Goal: Information Seeking & Learning: Learn about a topic

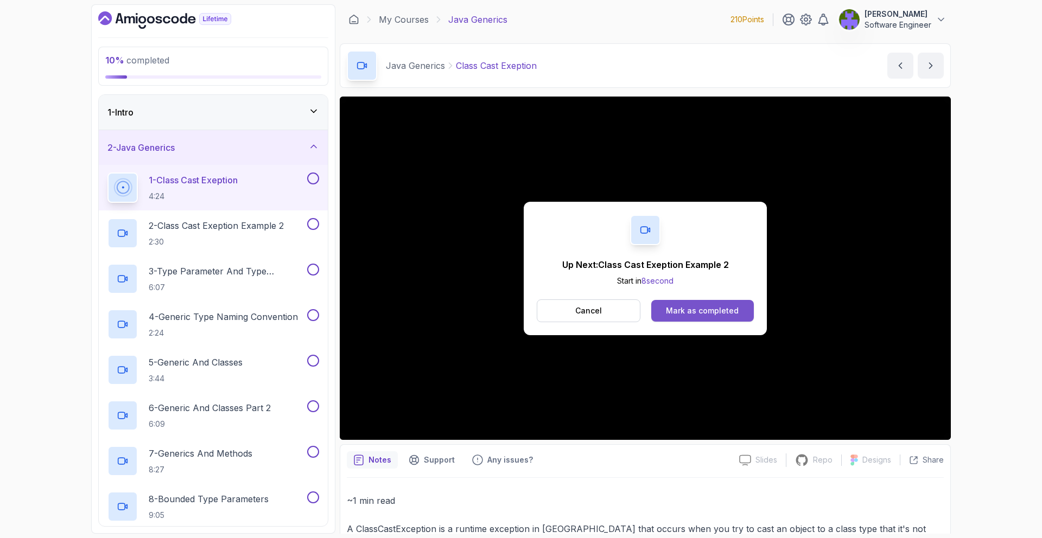
click at [713, 314] on div "Mark as completed" at bounding box center [702, 310] width 73 height 11
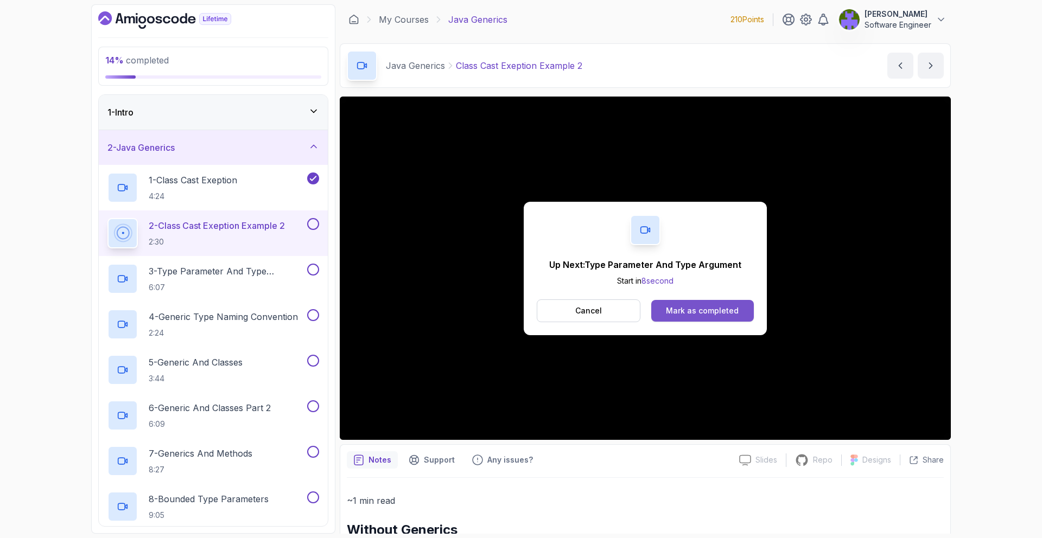
click at [703, 316] on button "Mark as completed" at bounding box center [702, 311] width 103 height 22
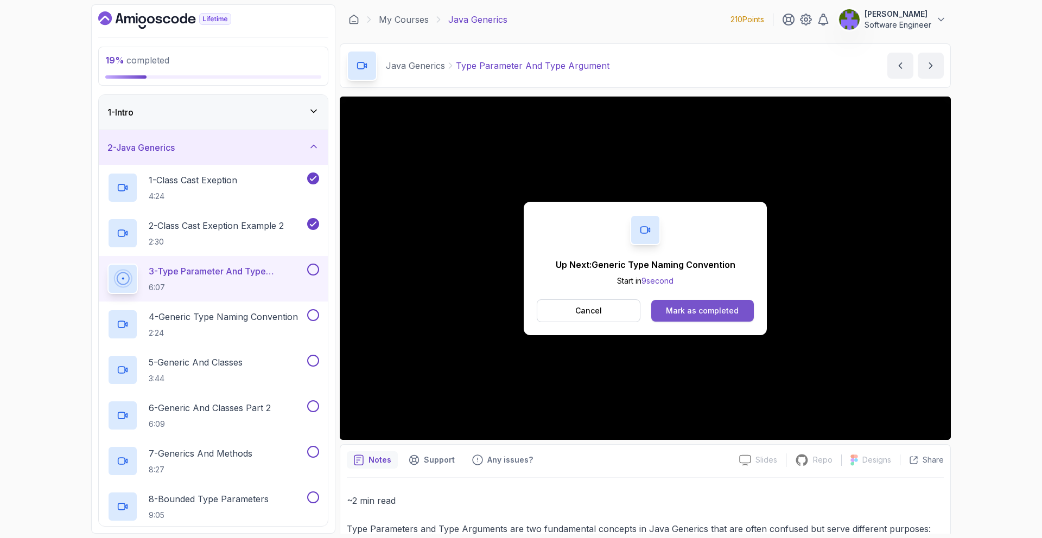
click at [728, 308] on div "Mark as completed" at bounding box center [702, 310] width 73 height 11
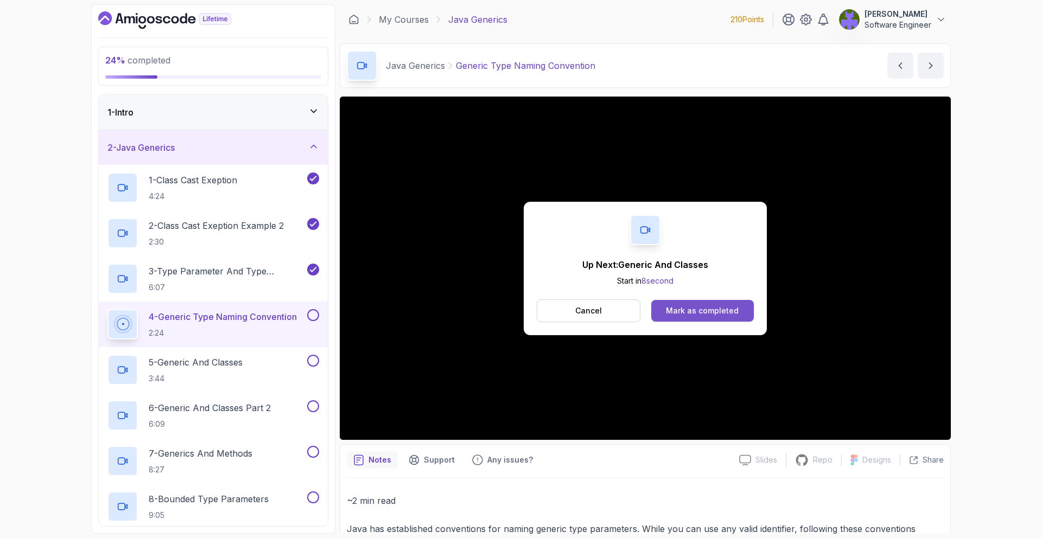
click at [717, 313] on div "Mark as completed" at bounding box center [702, 310] width 73 height 11
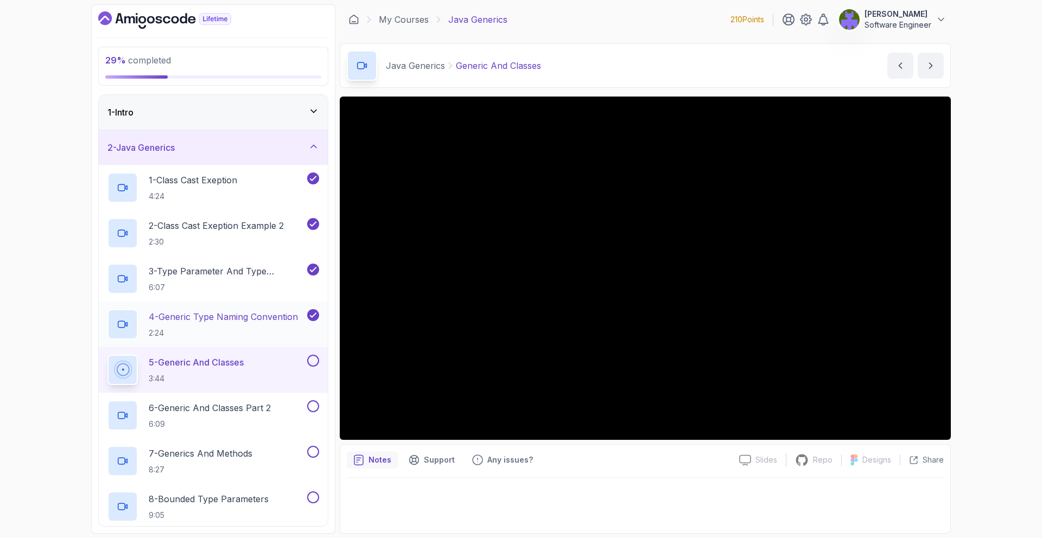
click at [285, 328] on p "2:24" at bounding box center [223, 333] width 149 height 11
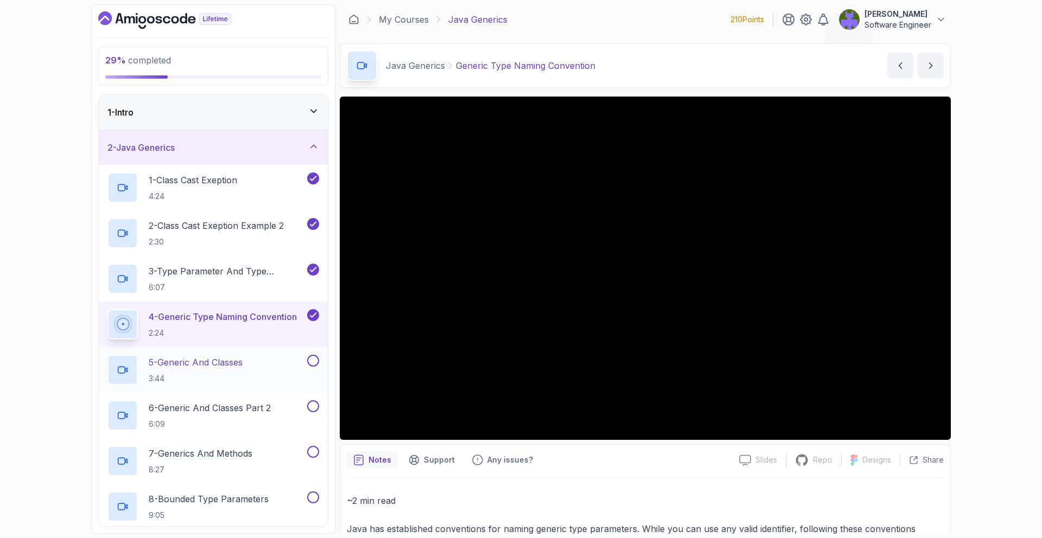
click at [243, 358] on p "5 - Generic And Classes" at bounding box center [196, 362] width 94 height 13
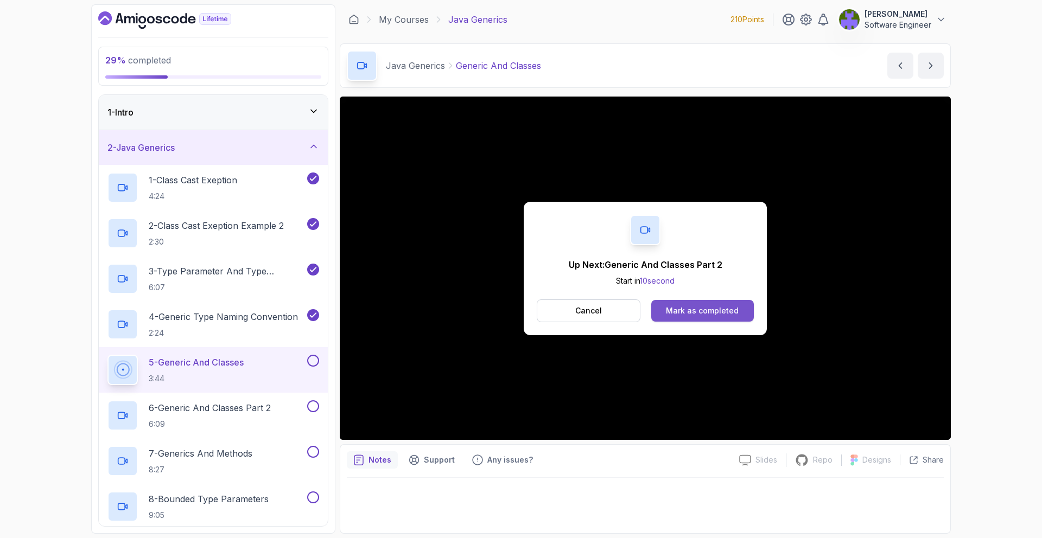
click at [727, 304] on button "Mark as completed" at bounding box center [702, 311] width 103 height 22
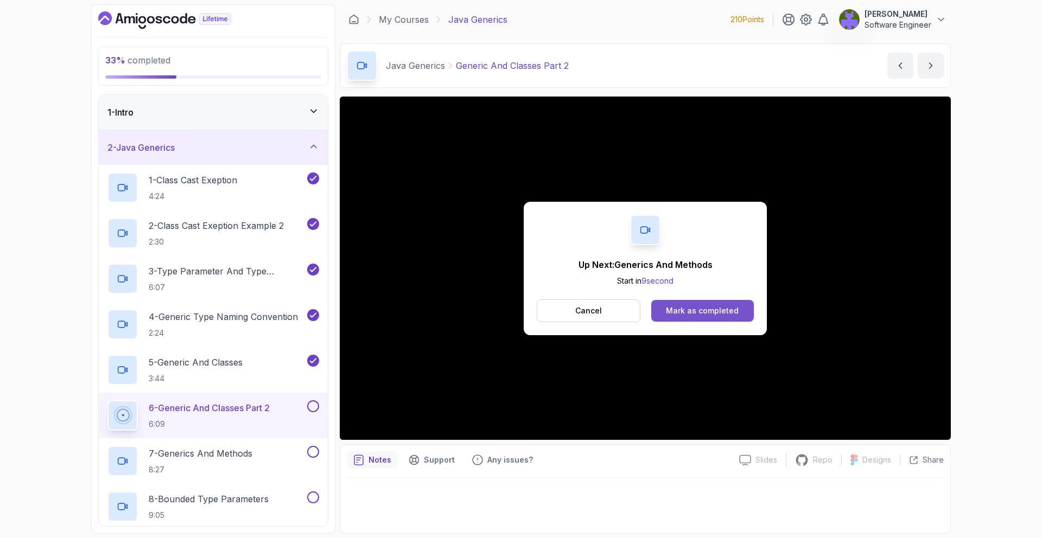
click at [747, 310] on button "Mark as completed" at bounding box center [702, 311] width 103 height 22
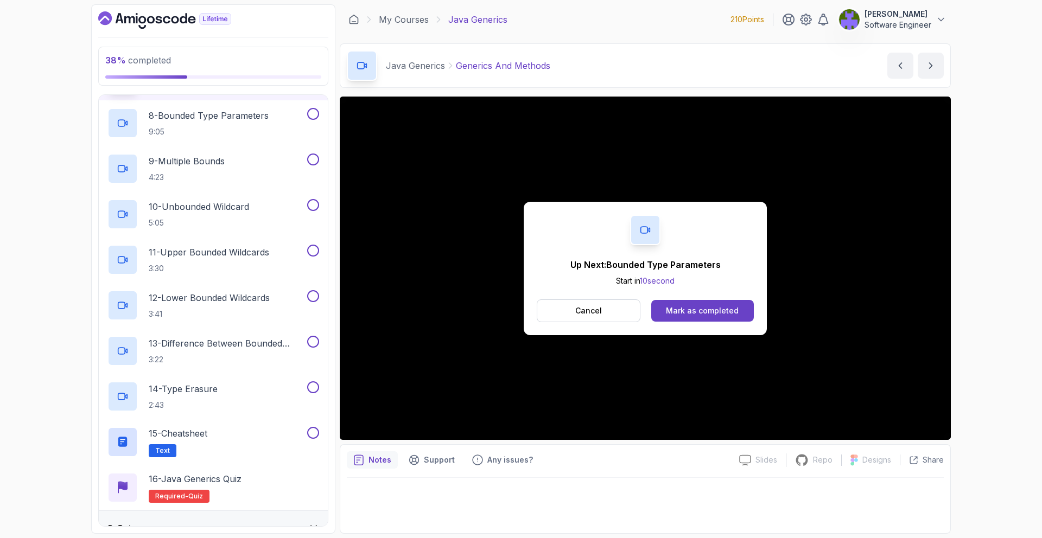
scroll to position [380, 0]
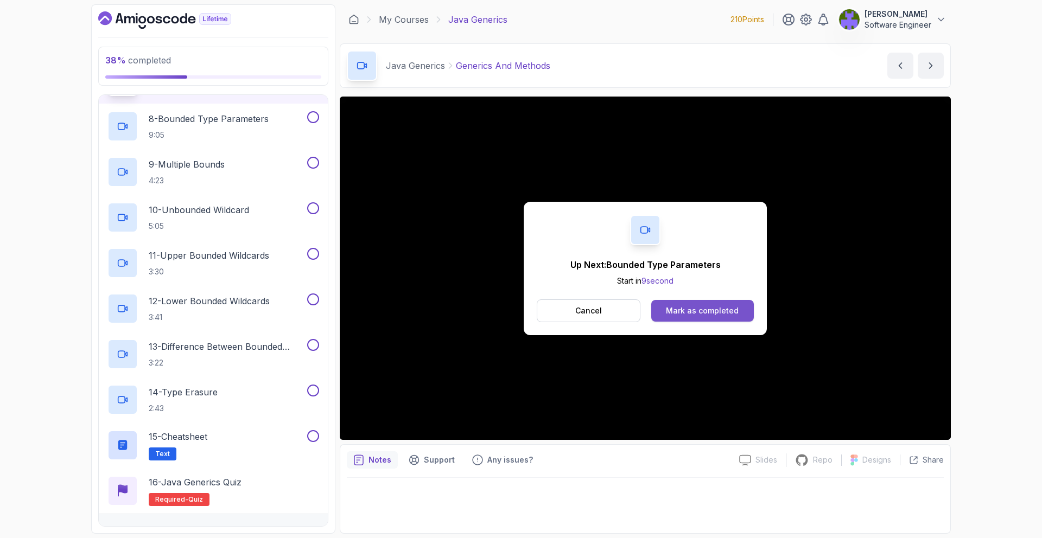
click at [693, 301] on button "Mark as completed" at bounding box center [702, 311] width 103 height 22
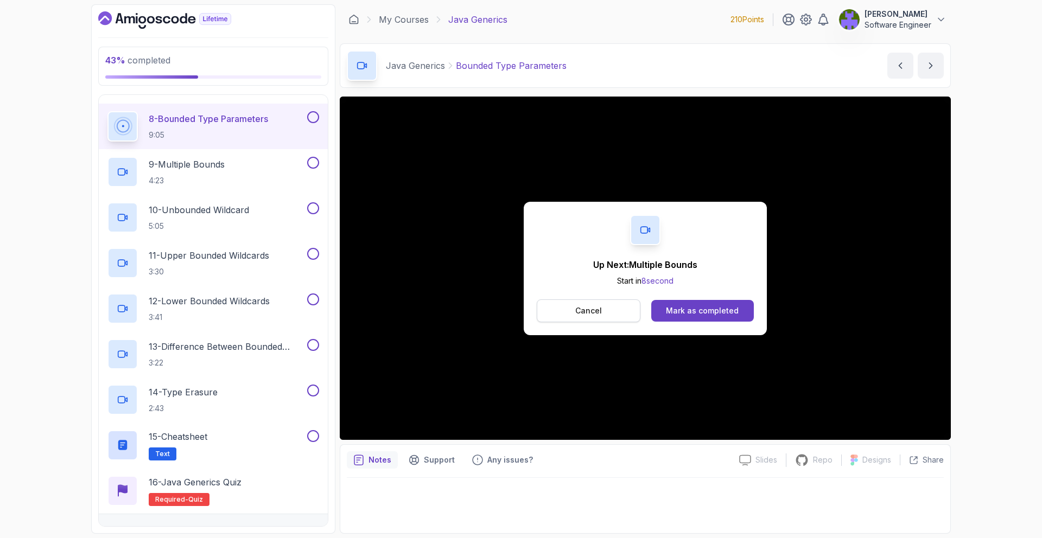
click at [609, 318] on button "Cancel" at bounding box center [589, 310] width 104 height 23
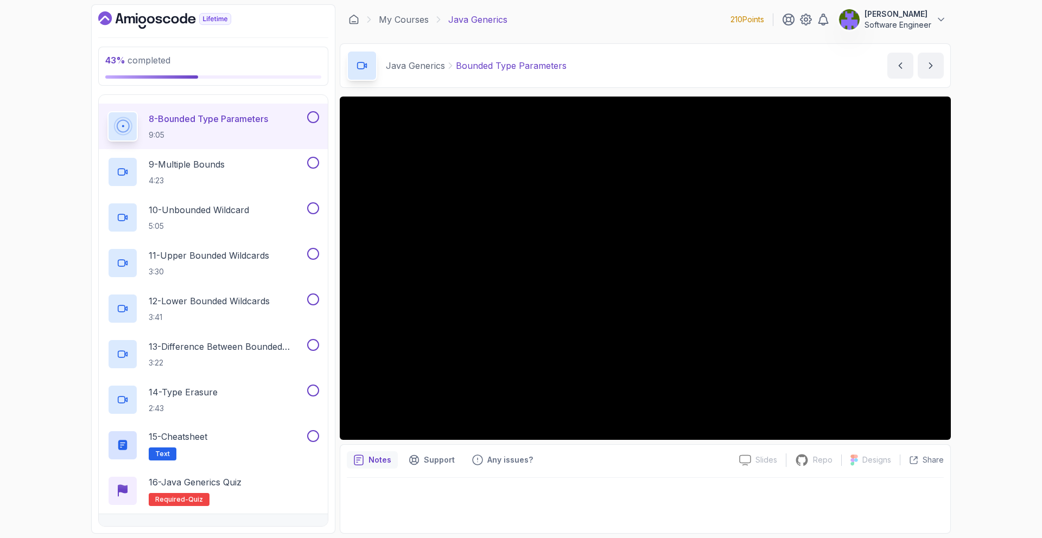
click at [335, 414] on div "43 % completed 1 - Intro 2 - Java Generics 1 - Class Cast Exeption 4:24 2 - Cla…" at bounding box center [520, 269] width 859 height 530
click at [309, 116] on button at bounding box center [313, 117] width 12 height 12
click at [295, 158] on div "9 - Multiple Bounds 4:23" at bounding box center [205, 172] width 197 height 30
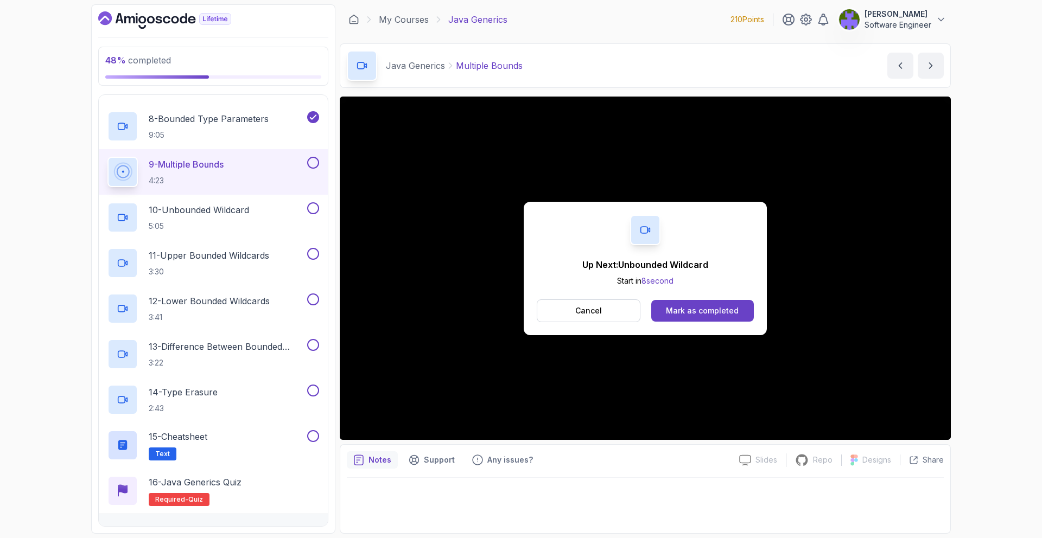
click at [657, 297] on div "Up Next: Unbounded Wildcard Start in 8 second Cancel Mark as completed" at bounding box center [645, 268] width 243 height 133
click at [657, 302] on button "Mark as completed" at bounding box center [702, 311] width 103 height 22
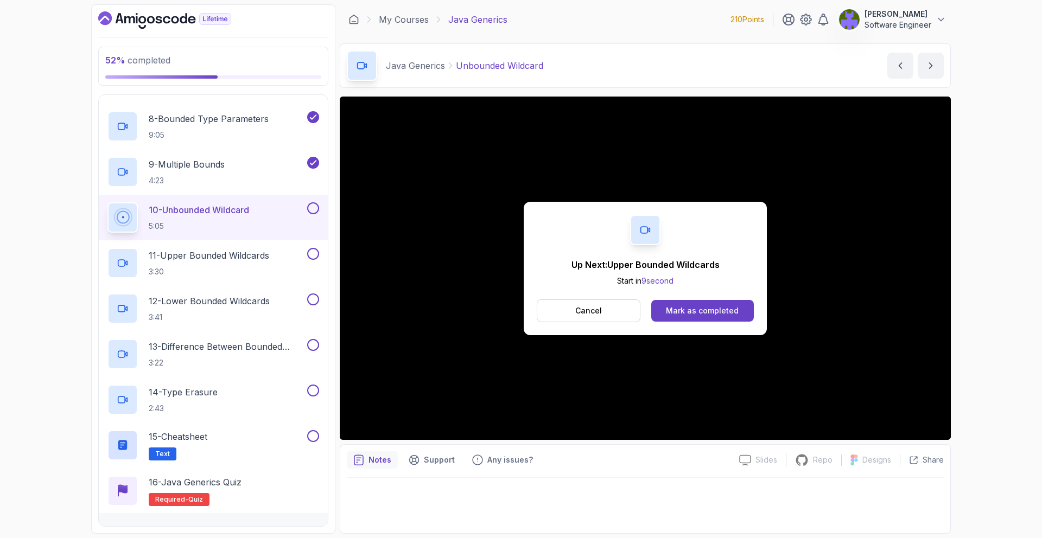
click at [657, 302] on button "Mark as completed" at bounding box center [702, 311] width 103 height 22
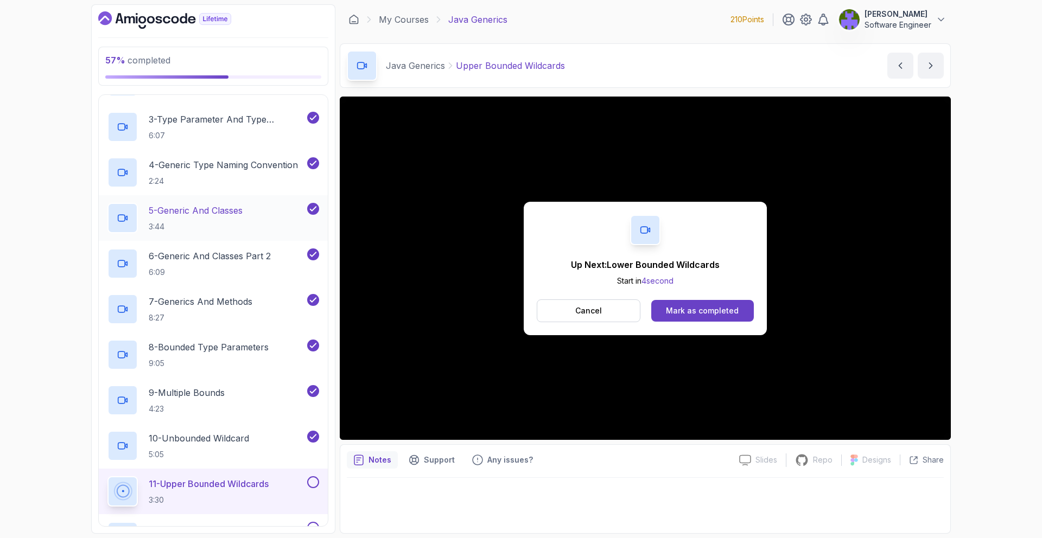
scroll to position [110, 0]
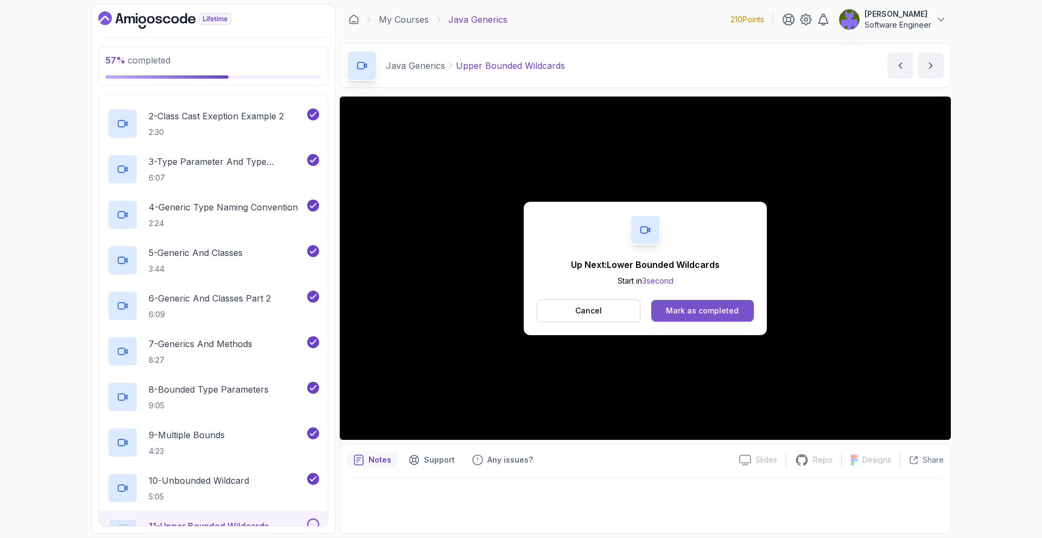
click at [726, 314] on div "Mark as completed" at bounding box center [702, 310] width 73 height 11
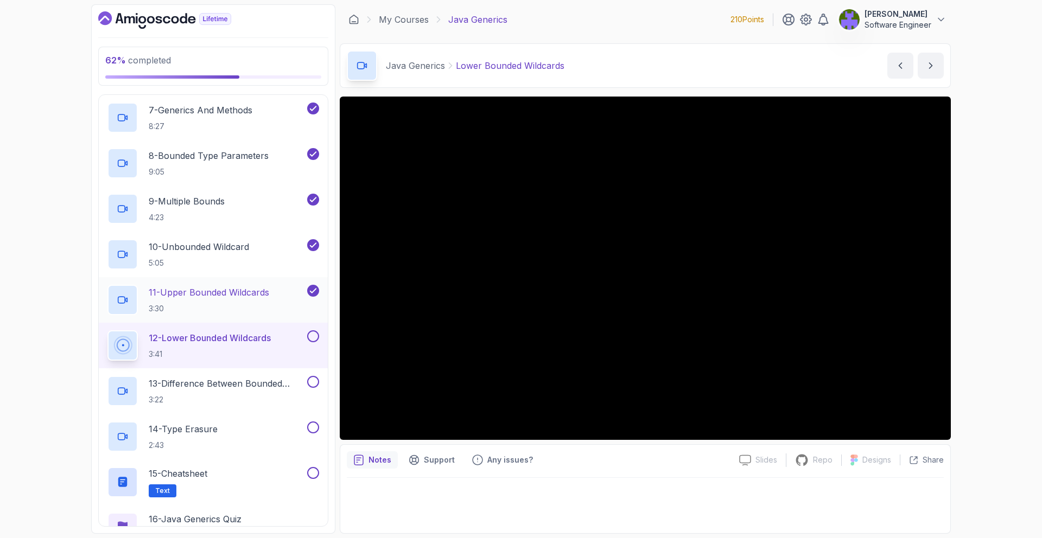
scroll to position [403, 0]
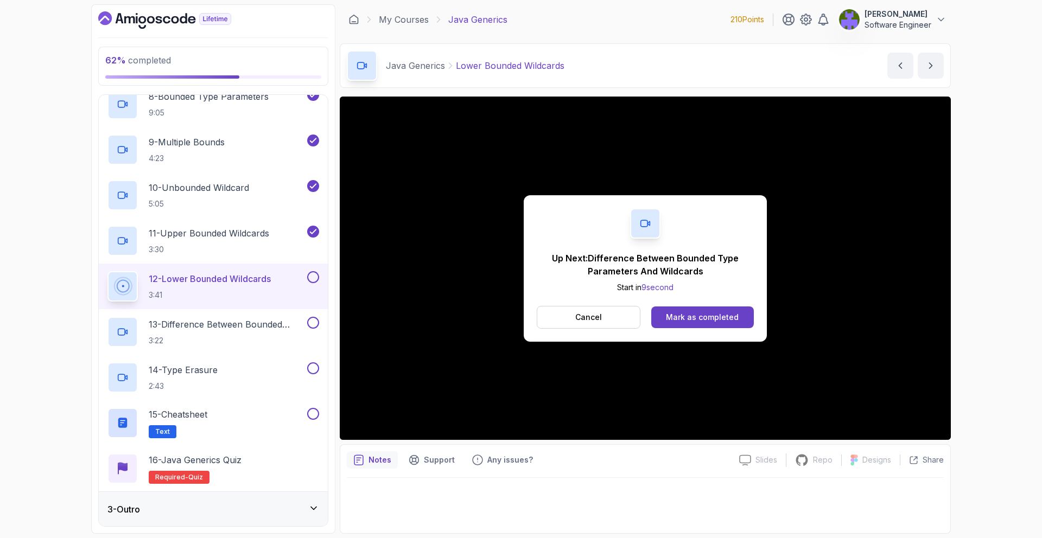
click at [745, 306] on div "Cancel Mark as completed" at bounding box center [645, 317] width 217 height 23
click at [739, 308] on button "Mark as completed" at bounding box center [702, 318] width 103 height 22
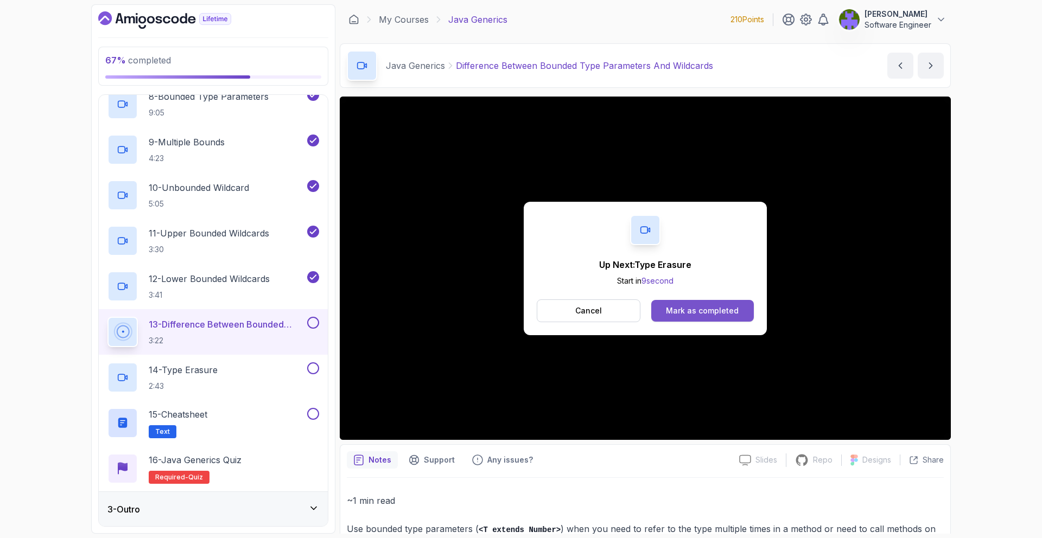
click at [736, 303] on button "Mark as completed" at bounding box center [702, 311] width 103 height 22
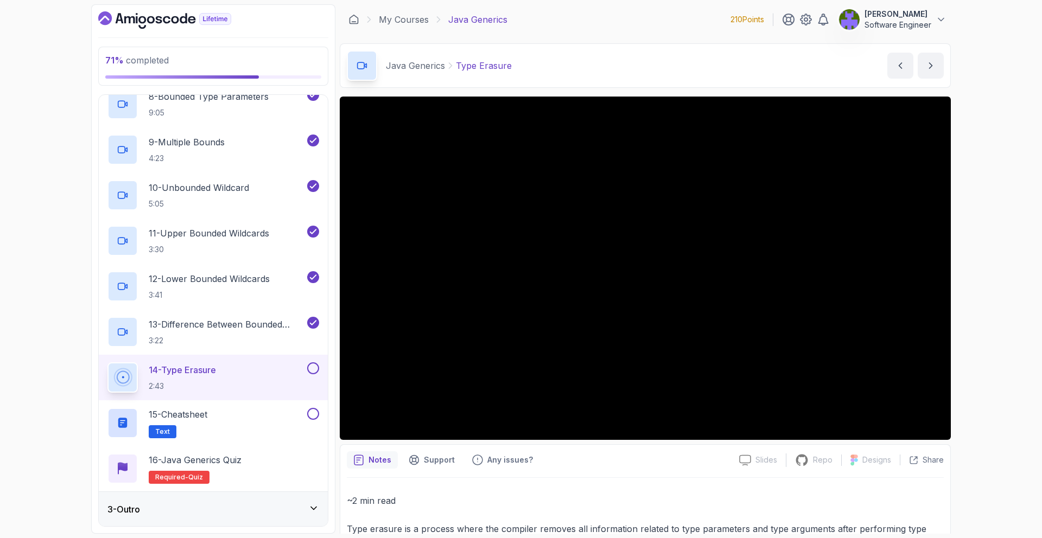
scroll to position [403, 0]
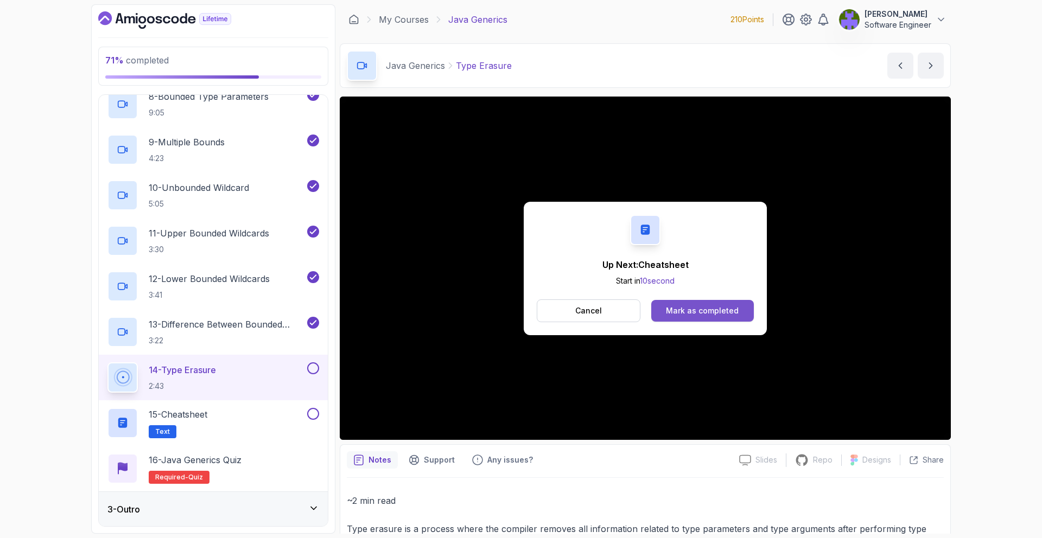
click at [679, 309] on div "Mark as completed" at bounding box center [702, 310] width 73 height 11
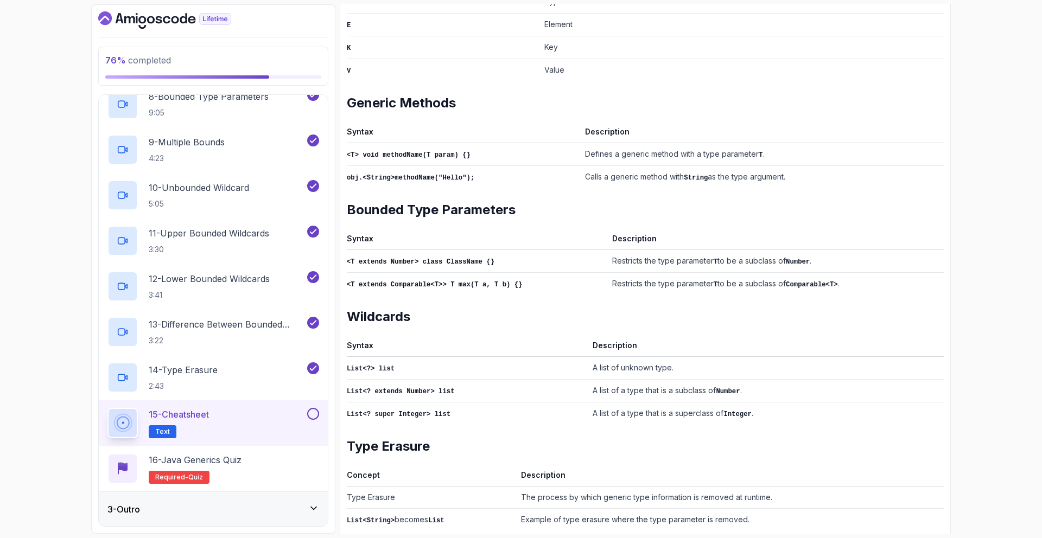
scroll to position [355, 0]
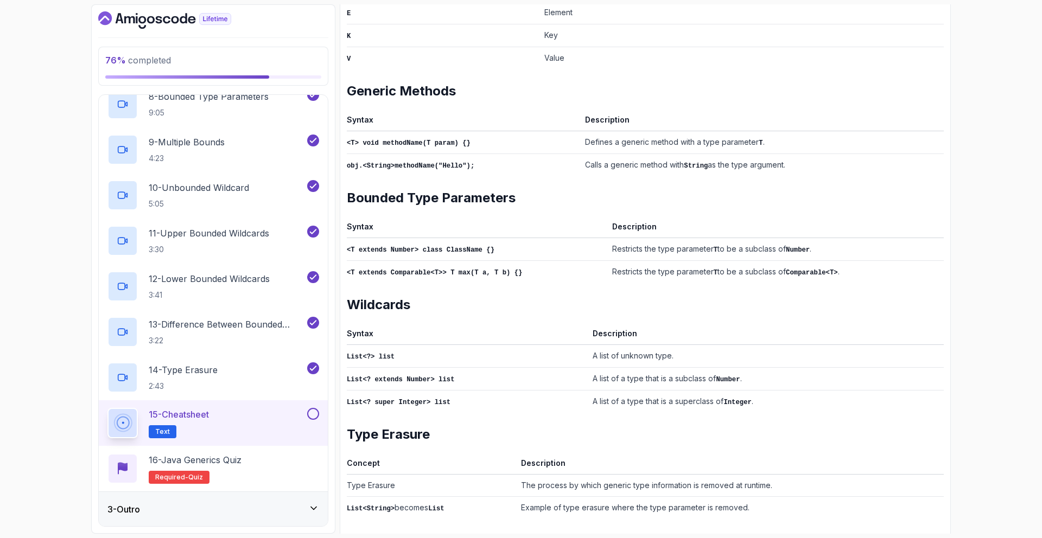
click at [305, 411] on div at bounding box center [312, 414] width 14 height 12
click at [307, 415] on div at bounding box center [312, 414] width 14 height 12
click at [310, 417] on button at bounding box center [313, 414] width 12 height 12
click at [296, 463] on div "16 - Java Generics Quiz Required- quiz" at bounding box center [213, 469] width 212 height 30
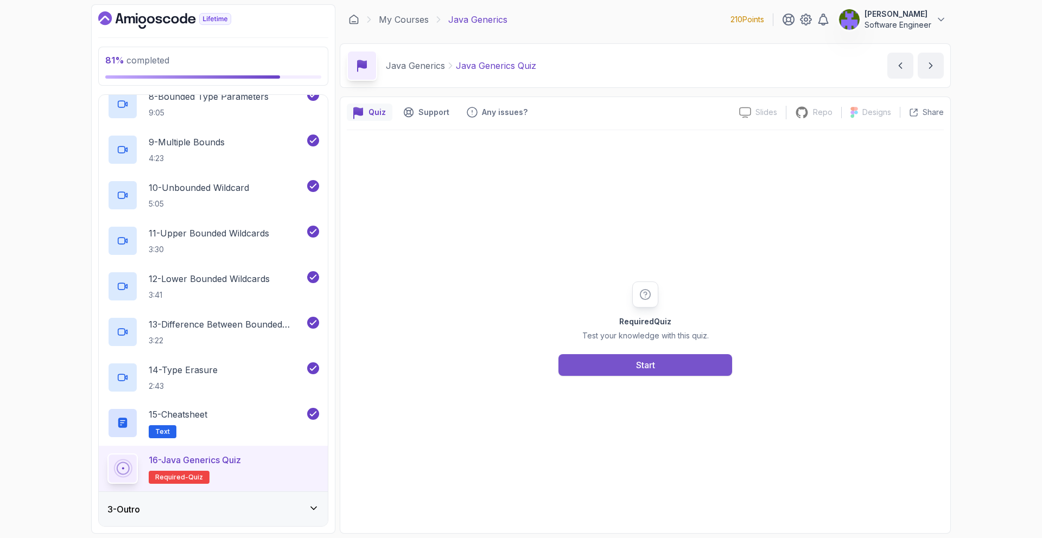
click at [607, 366] on button "Start" at bounding box center [645, 365] width 174 height 22
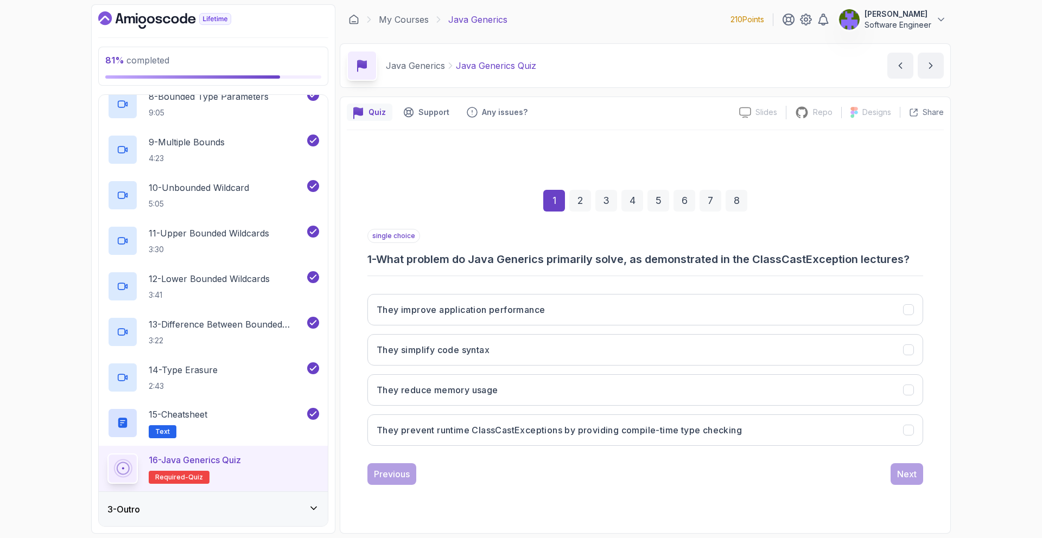
click at [233, 513] on div "3 - Outro" at bounding box center [213, 509] width 212 height 13
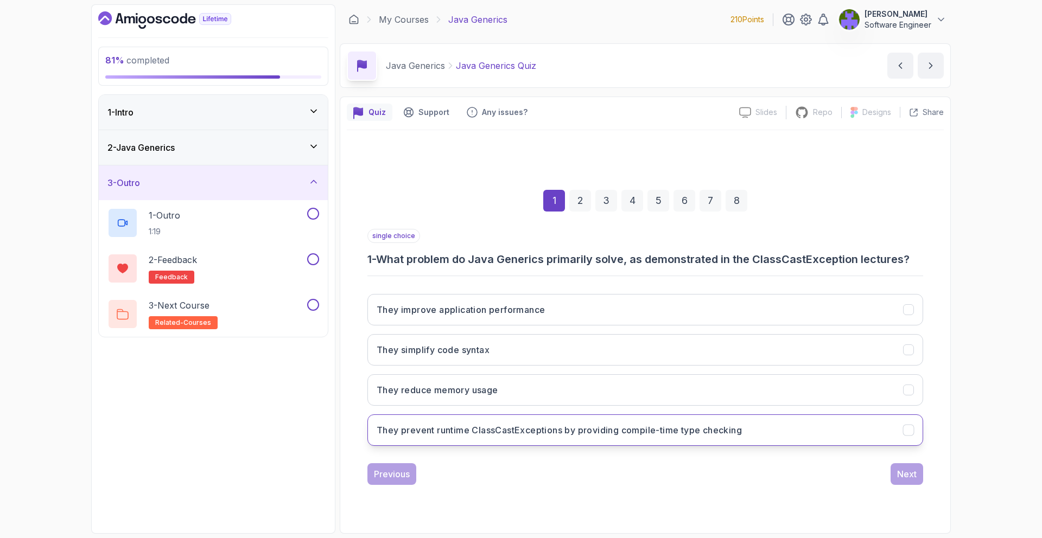
click at [626, 419] on button "They prevent runtime ClassCastExceptions by providing compile-time type checking" at bounding box center [645, 430] width 556 height 31
click at [915, 471] on div "Next" at bounding box center [907, 474] width 20 height 13
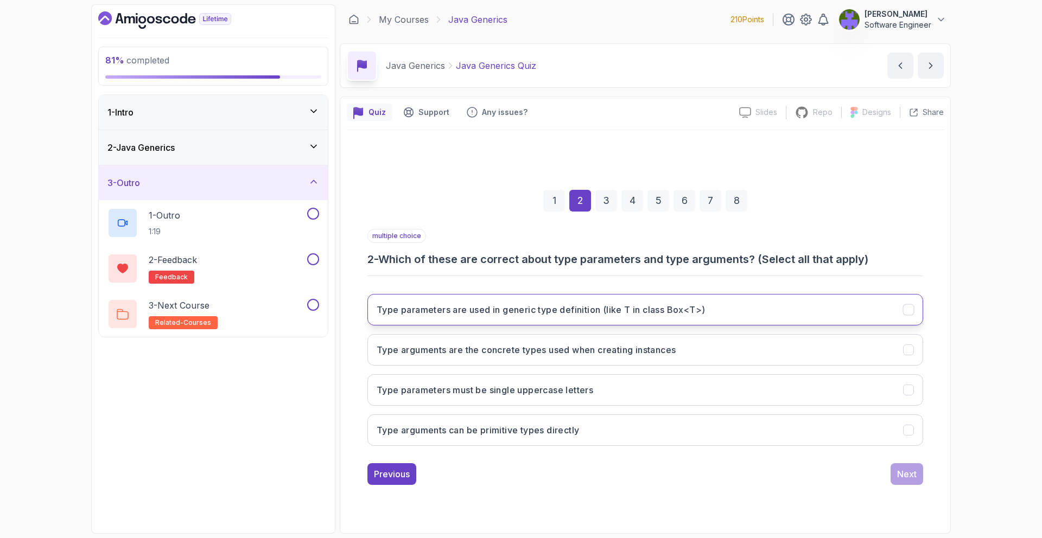
click at [659, 317] on button "Type parameters are used in generic type definition (like T in class Box<T>)" at bounding box center [645, 309] width 556 height 31
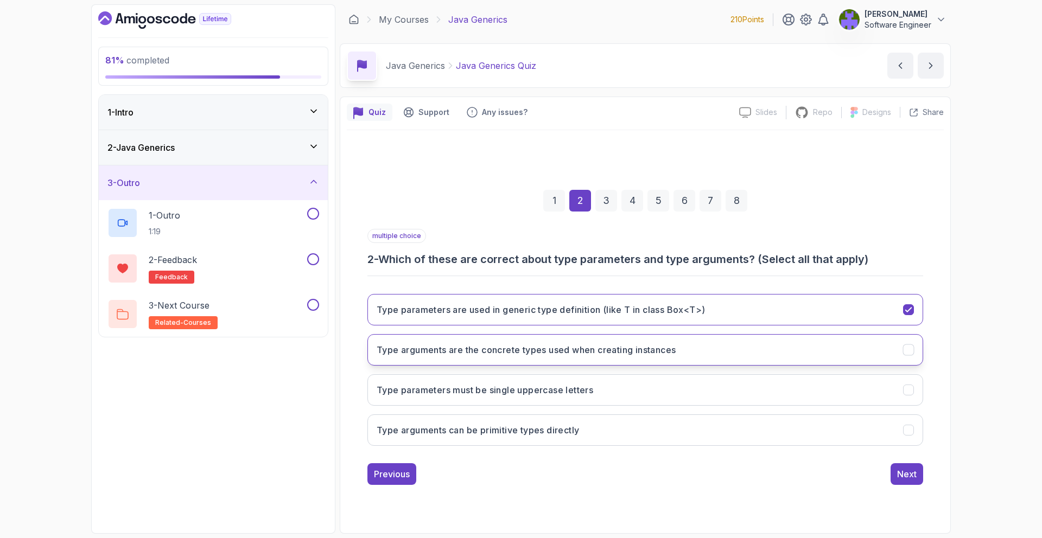
click at [665, 336] on button "Type arguments are the concrete types used when creating instances" at bounding box center [645, 349] width 556 height 31
click at [894, 469] on button "Next" at bounding box center [906, 474] width 33 height 22
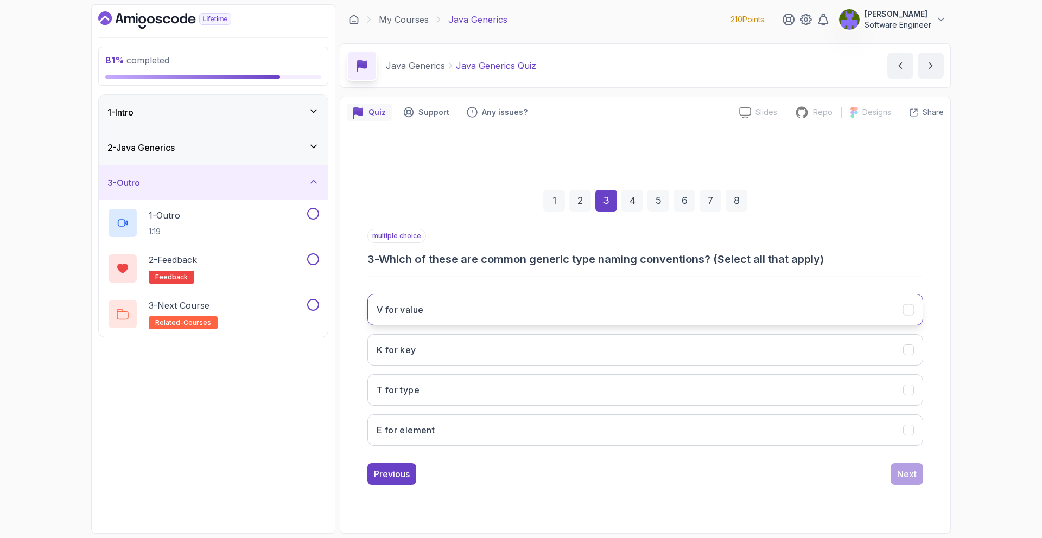
click at [622, 304] on button "V for value" at bounding box center [645, 309] width 556 height 31
click at [630, 345] on button "K for key" at bounding box center [645, 349] width 556 height 31
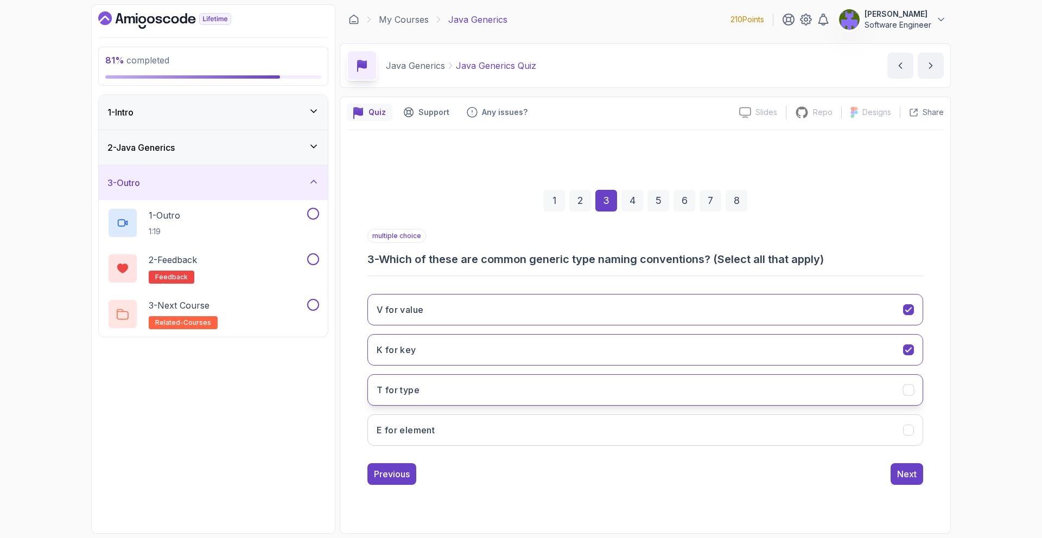
click at [622, 384] on button "T for type" at bounding box center [645, 389] width 556 height 31
click at [635, 416] on button "E for element" at bounding box center [645, 430] width 556 height 31
click at [892, 480] on button "Next" at bounding box center [906, 474] width 33 height 22
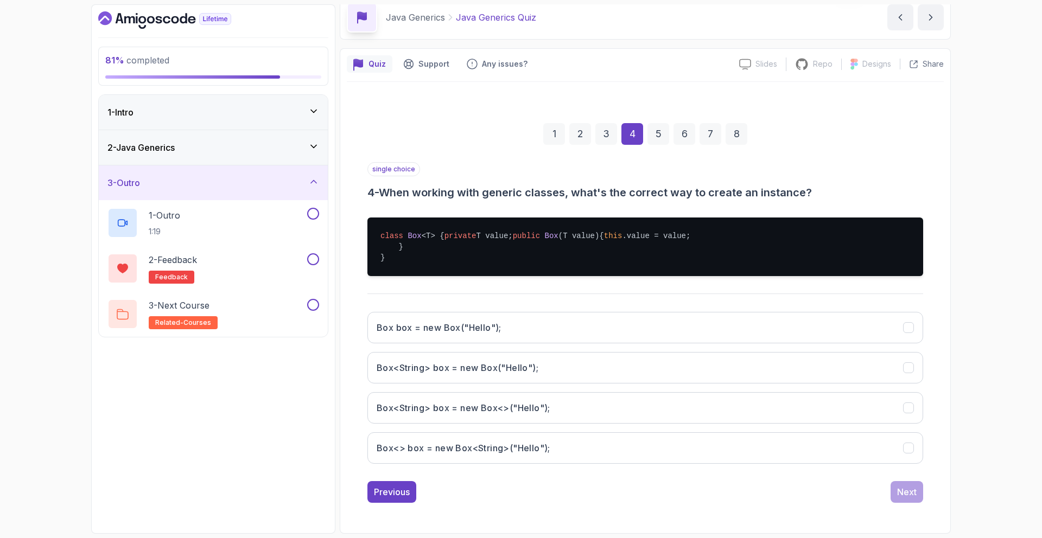
scroll to position [81, 0]
click at [604, 399] on button "Box<String> box = new Box<>("Hello");" at bounding box center [645, 407] width 556 height 31
click at [898, 498] on div "Next" at bounding box center [907, 492] width 20 height 13
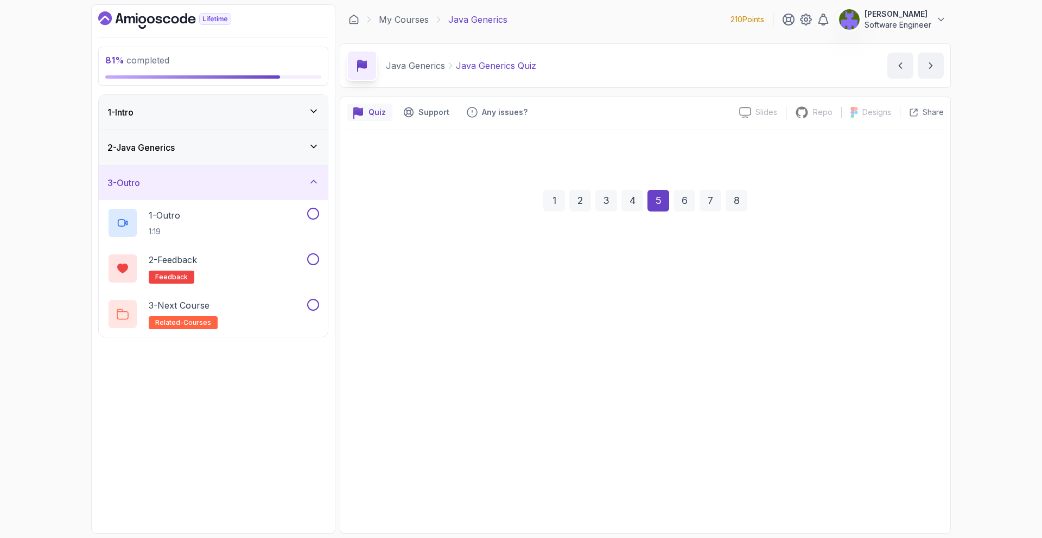
scroll to position [0, 0]
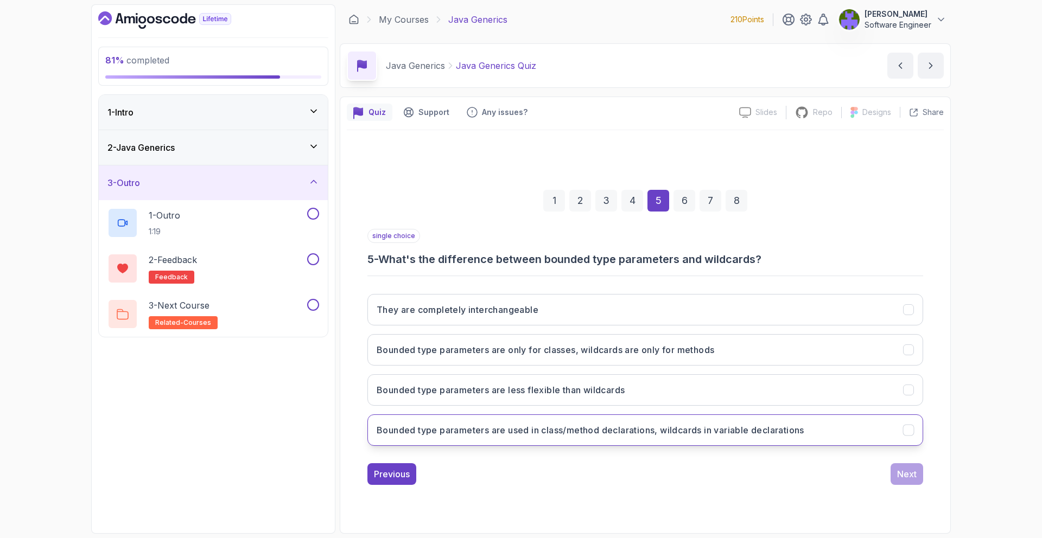
click at [717, 424] on h3 "Bounded type parameters are used in class/method declarations, wildcards in var…" at bounding box center [591, 430] width 428 height 13
click at [910, 469] on div "Next" at bounding box center [907, 474] width 20 height 13
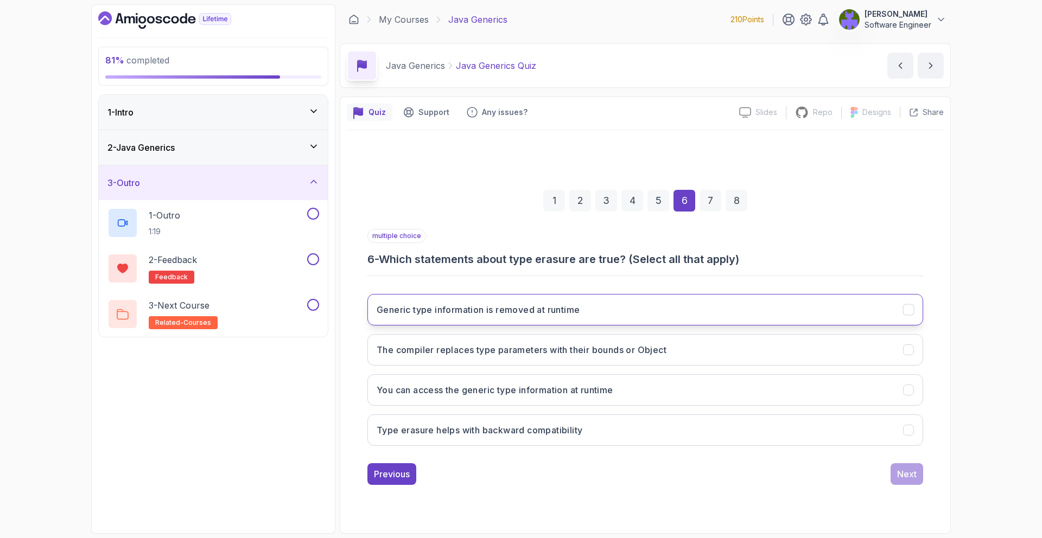
click at [703, 307] on button "Generic type information is removed at runtime" at bounding box center [645, 309] width 556 height 31
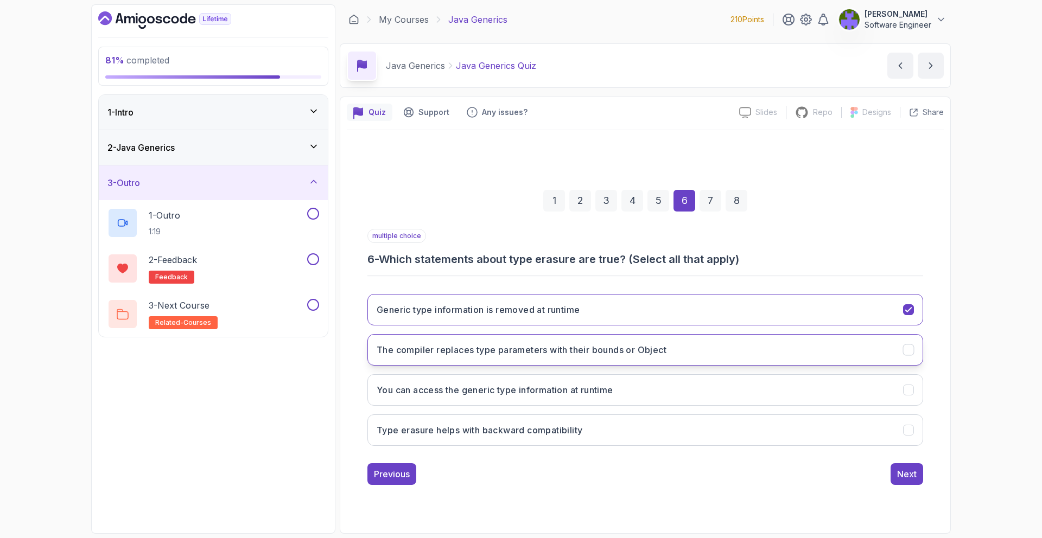
click at [699, 347] on button "The compiler replaces type parameters with their bounds or Object" at bounding box center [645, 349] width 556 height 31
click at [704, 418] on button "Type erasure helps with backward compatibility" at bounding box center [645, 430] width 556 height 31
click at [913, 470] on div "Next" at bounding box center [907, 474] width 20 height 13
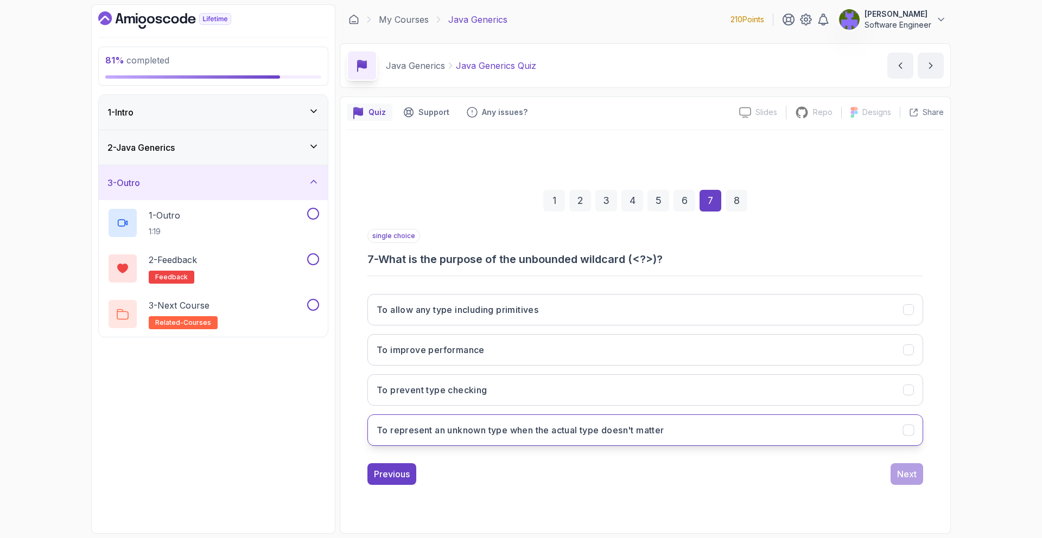
click at [619, 418] on button "To represent an unknown type when the actual type doesn't matter" at bounding box center [645, 430] width 556 height 31
click at [899, 474] on div "Next" at bounding box center [907, 474] width 20 height 13
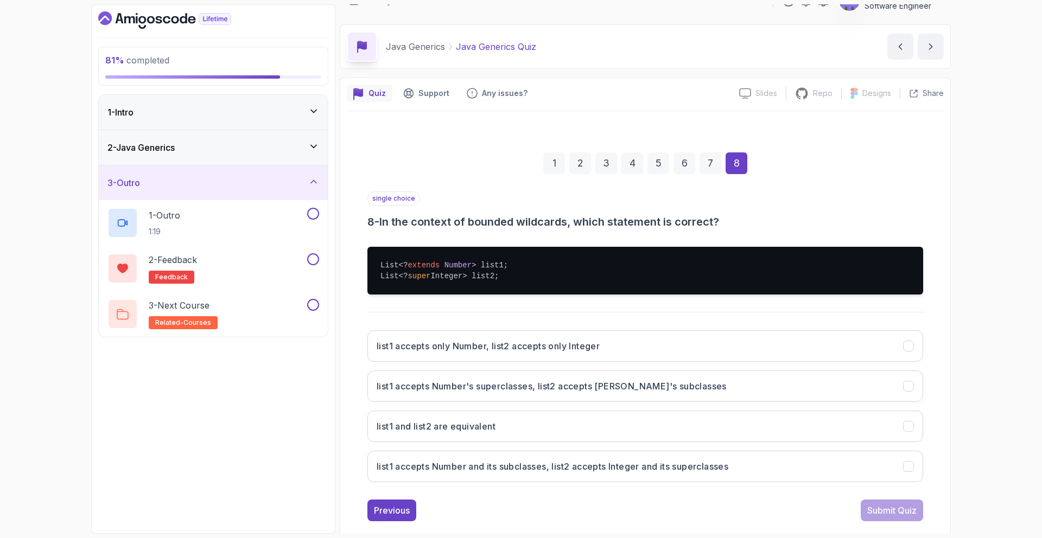
scroll to position [37, 0]
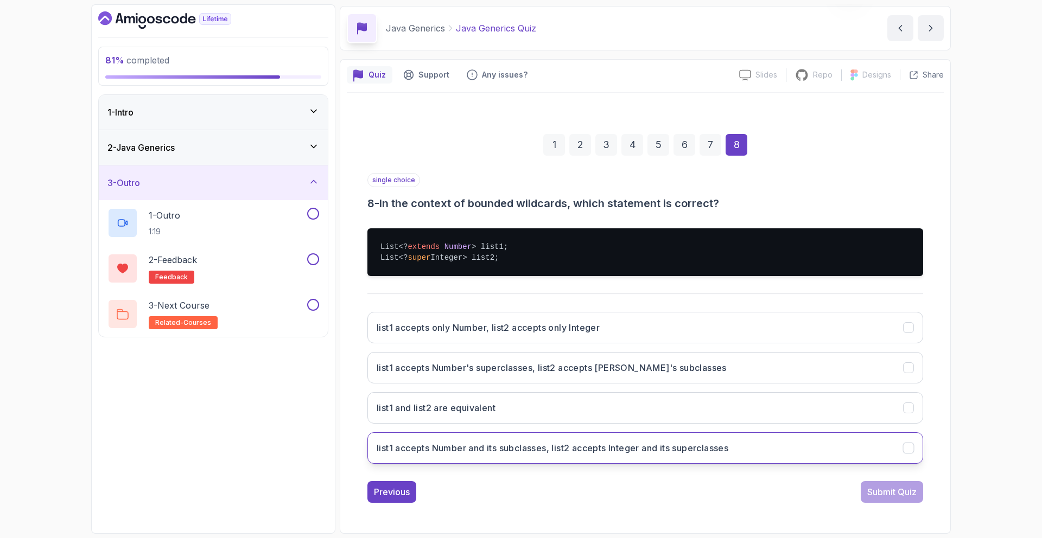
click at [560, 442] on h3 "list1 accepts Number and its subclasses, list2 accepts Integer and its supercla…" at bounding box center [553, 448] width 352 height 13
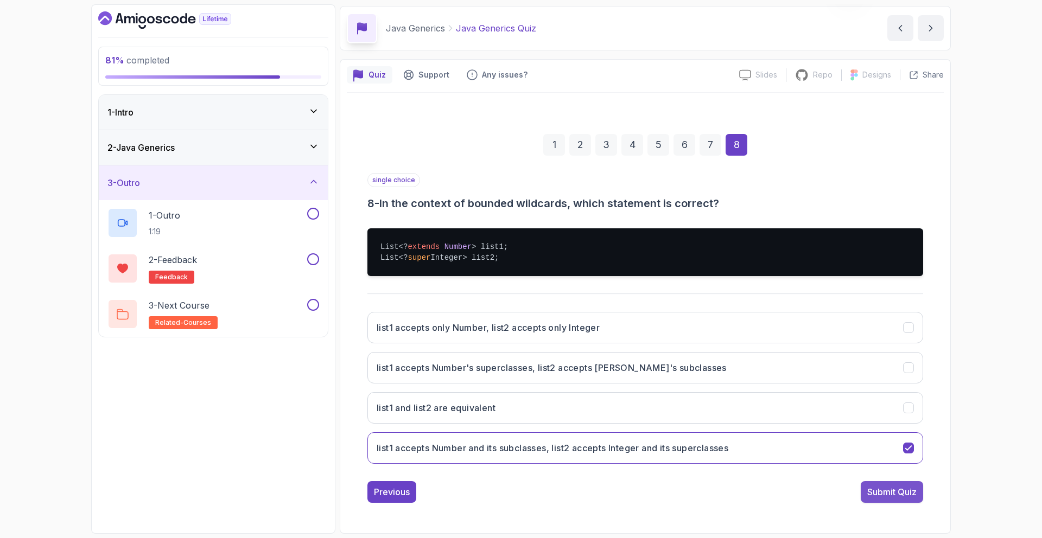
click at [887, 488] on div "Submit Quiz" at bounding box center [891, 492] width 49 height 13
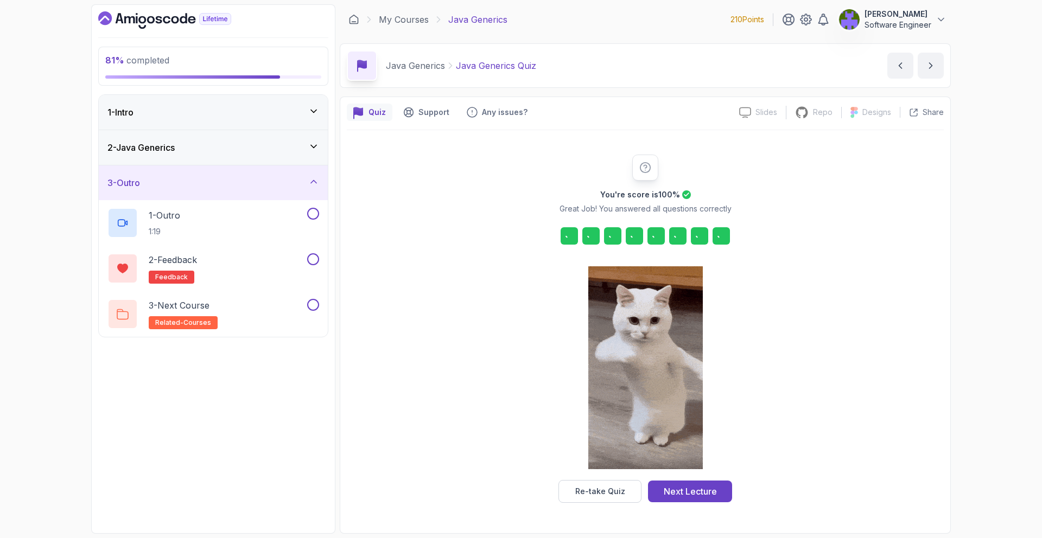
scroll to position [0, 0]
click at [616, 481] on button "Re-take Quiz" at bounding box center [599, 491] width 83 height 23
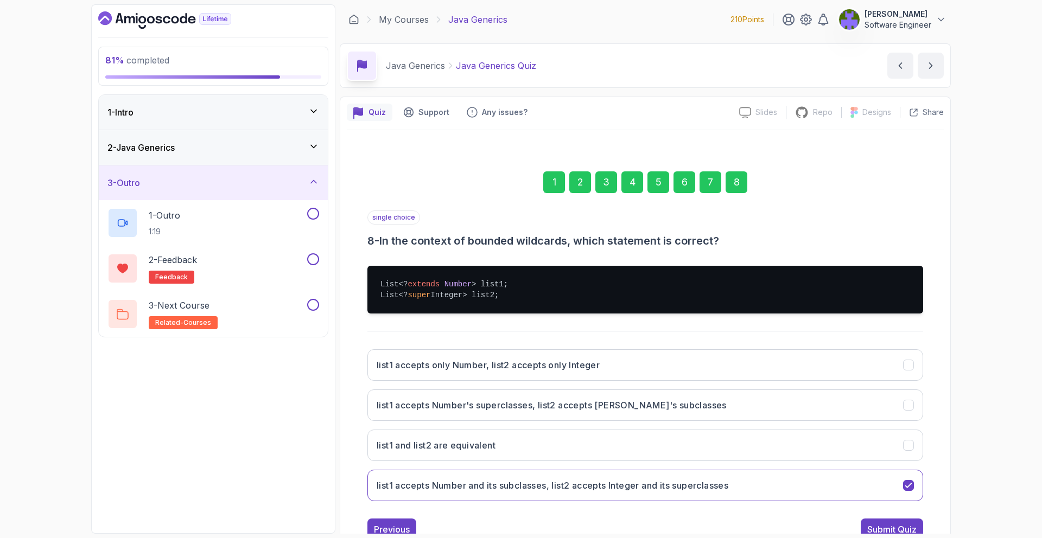
click at [562, 187] on div "1" at bounding box center [554, 182] width 22 height 22
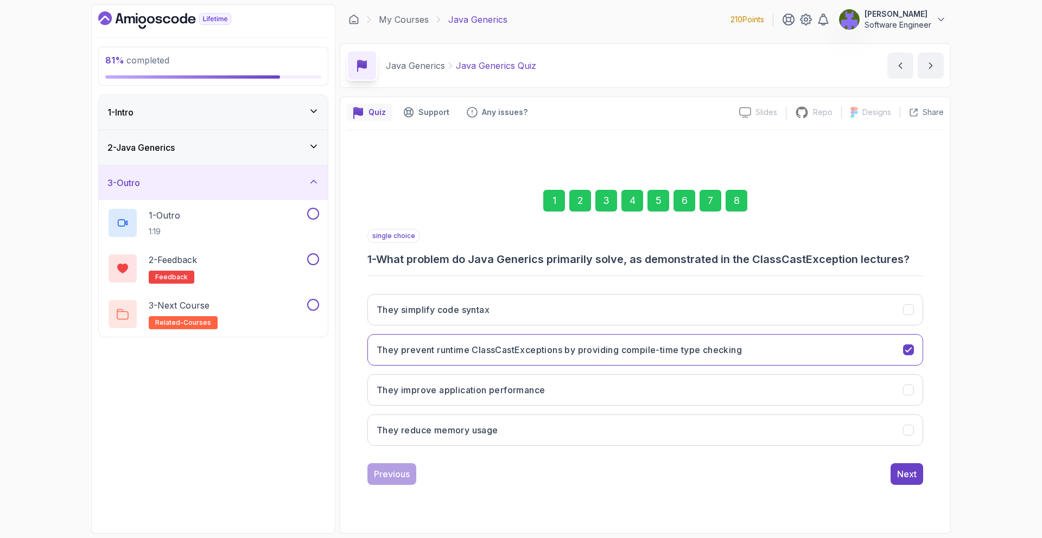
click at [589, 207] on div "2" at bounding box center [580, 201] width 22 height 22
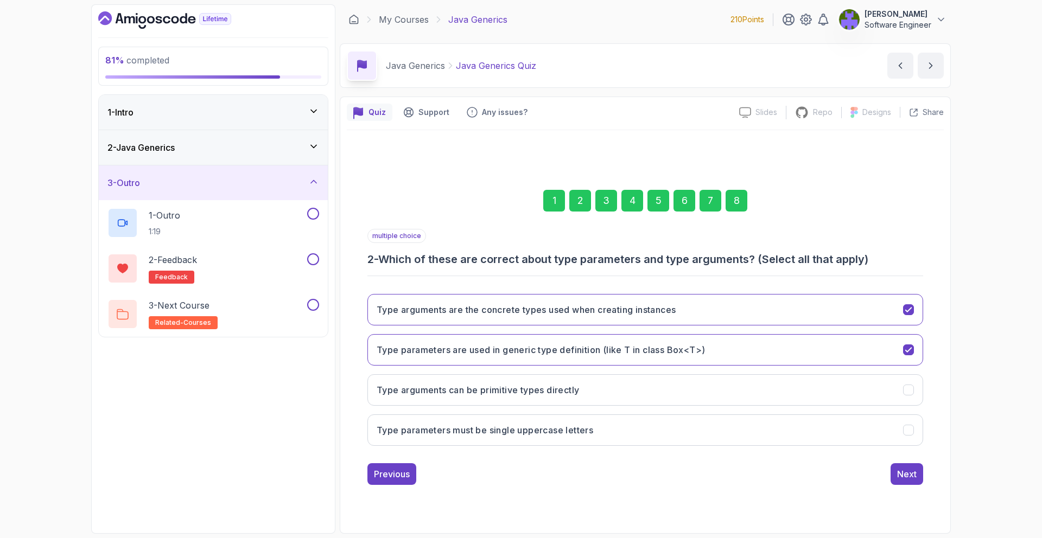
click at [616, 203] on div "3" at bounding box center [606, 201] width 22 height 22
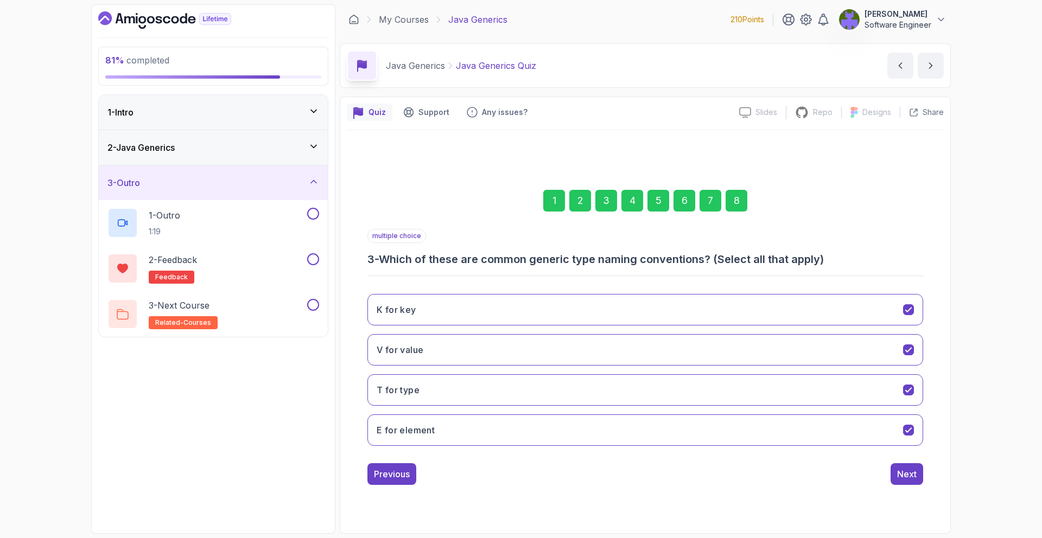
click at [622, 202] on div "4" at bounding box center [632, 201] width 22 height 22
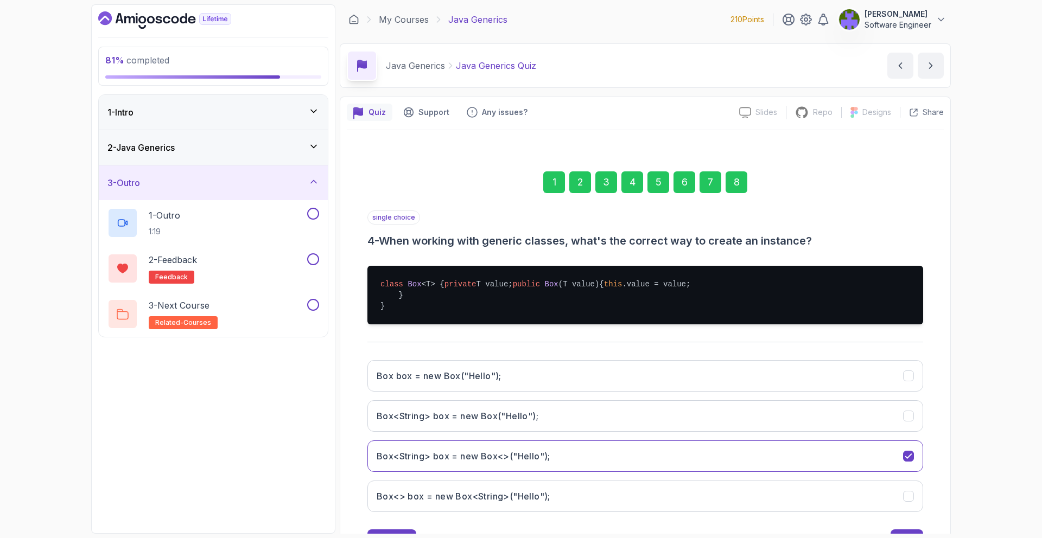
click at [655, 192] on div "5" at bounding box center [658, 182] width 22 height 22
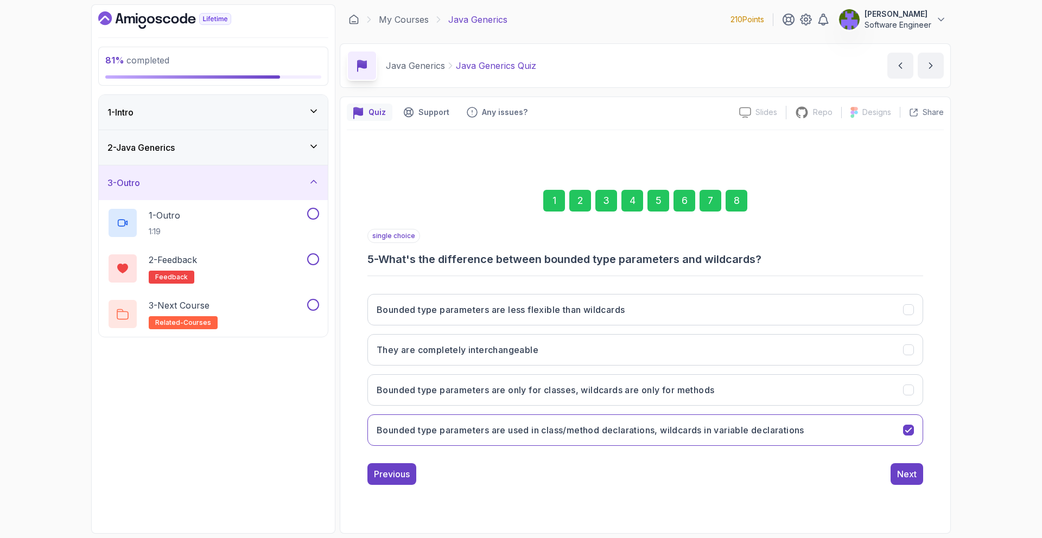
click at [690, 201] on div "6" at bounding box center [684, 201] width 22 height 22
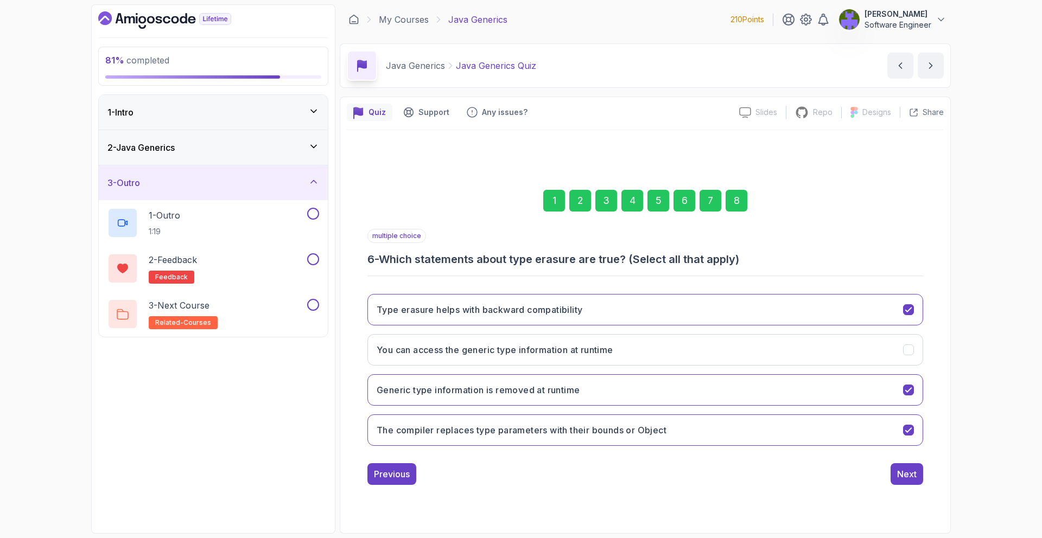
click at [710, 203] on div "7" at bounding box center [710, 201] width 22 height 22
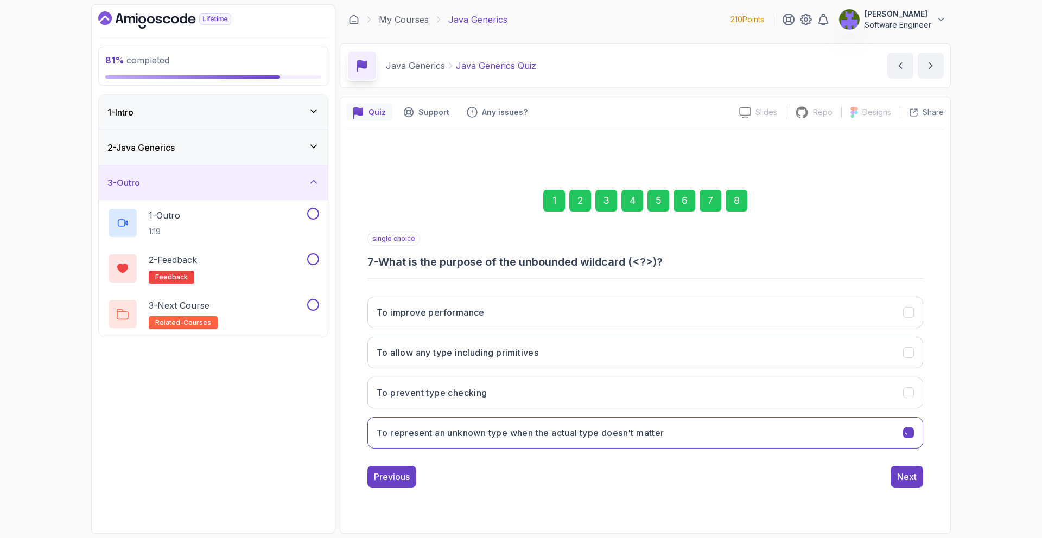
click at [743, 202] on div "8" at bounding box center [736, 201] width 22 height 22
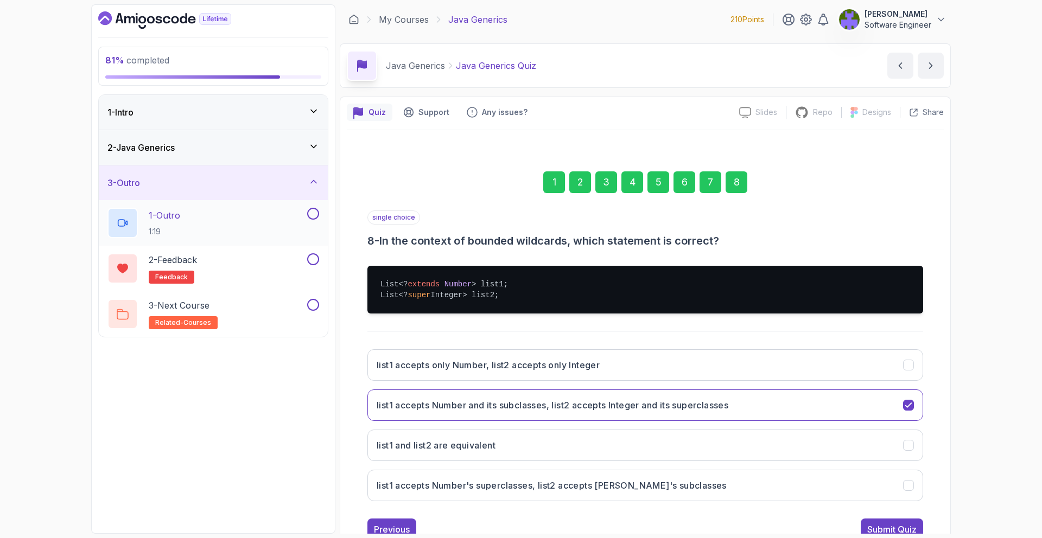
click at [286, 233] on div "1 - Outro 1:19" at bounding box center [205, 223] width 197 height 30
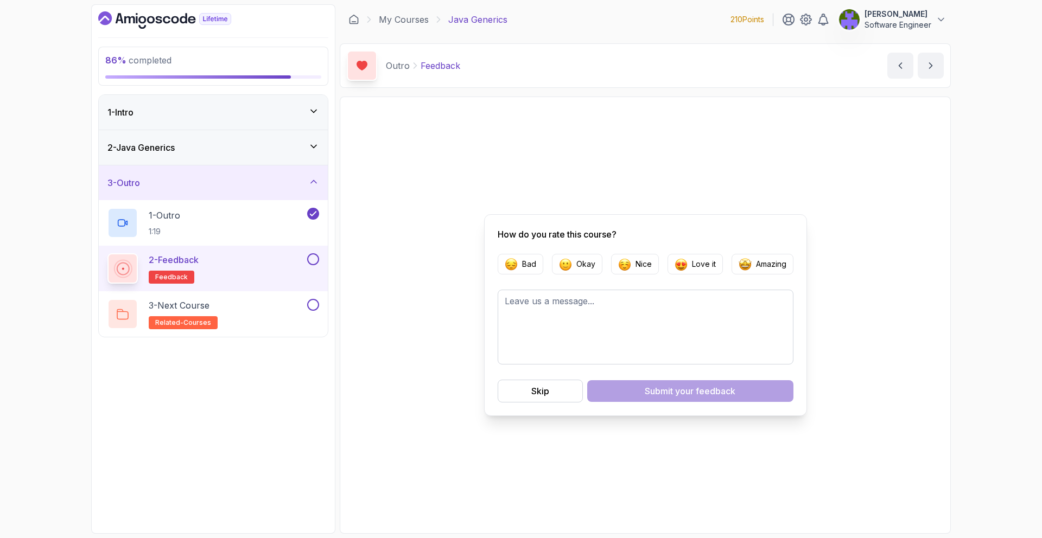
click at [315, 253] on div "2 - Feedback feedback" at bounding box center [213, 269] width 229 height 46
click at [318, 301] on button at bounding box center [313, 305] width 12 height 12
click at [314, 260] on button at bounding box center [313, 259] width 12 height 12
click at [918, 73] on button "next content" at bounding box center [930, 66] width 26 height 26
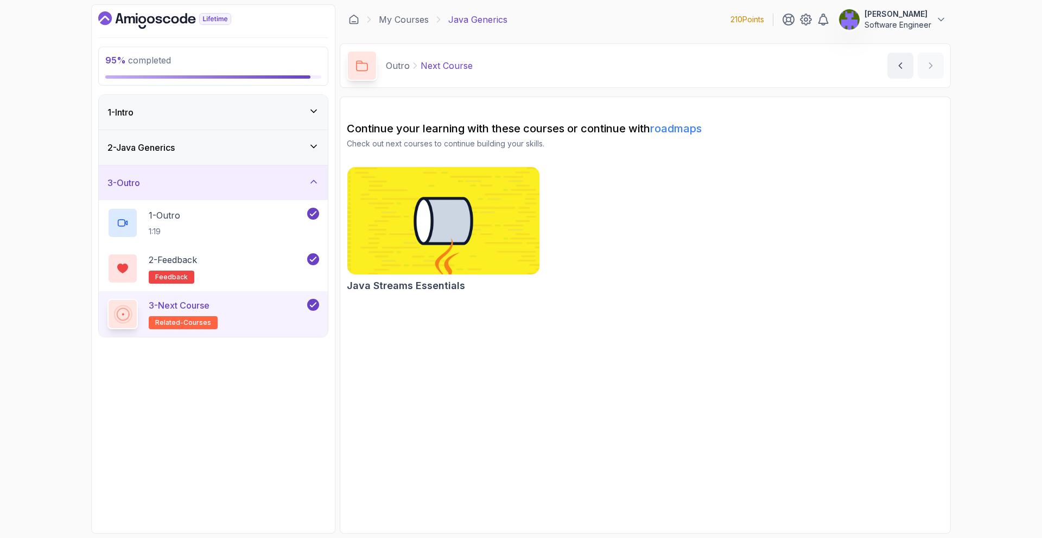
click at [280, 148] on div "2 - Java Generics" at bounding box center [213, 147] width 212 height 13
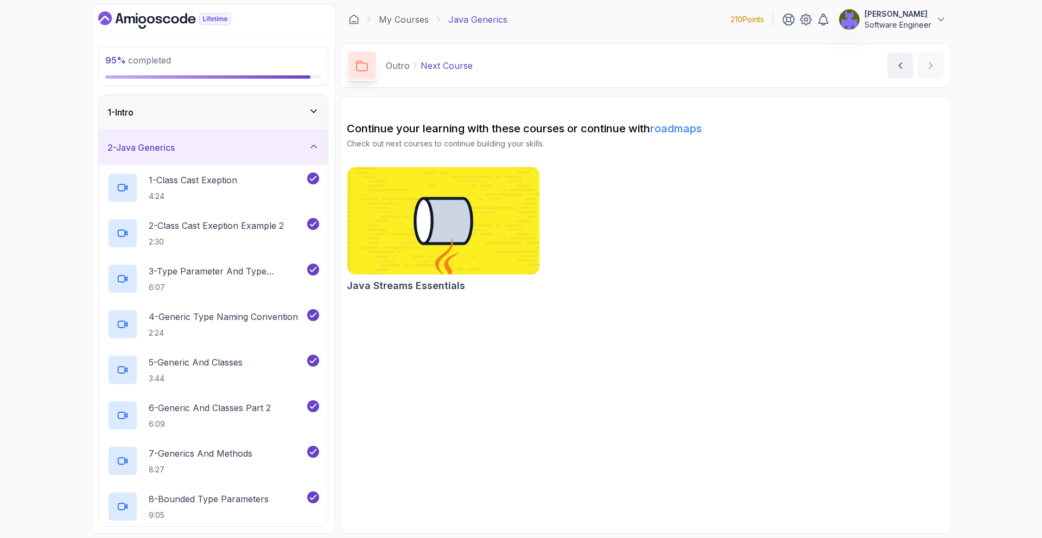
click at [273, 124] on div "1 - Intro" at bounding box center [213, 112] width 229 height 35
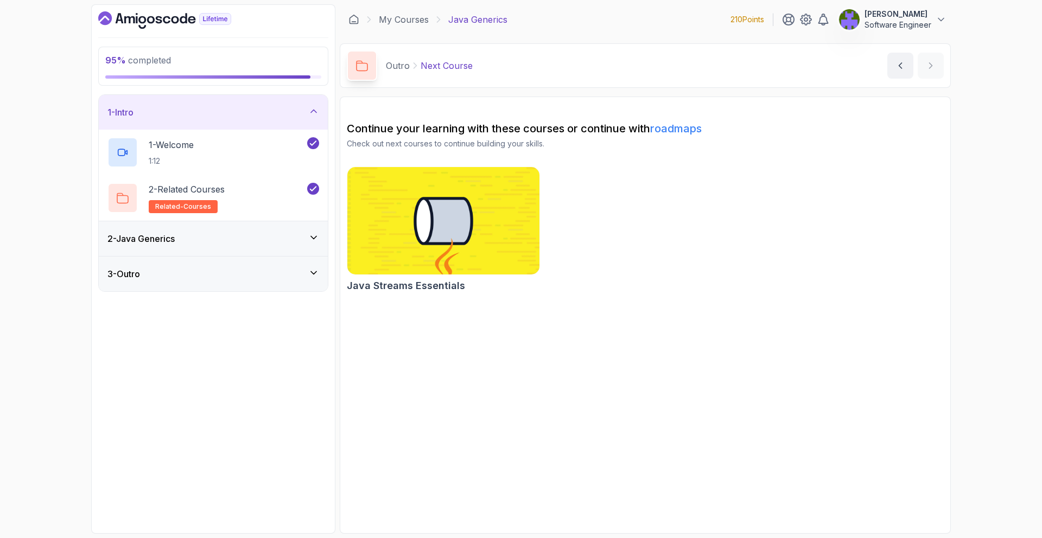
click at [159, 24] on icon "Dashboard" at bounding box center [164, 19] width 133 height 17
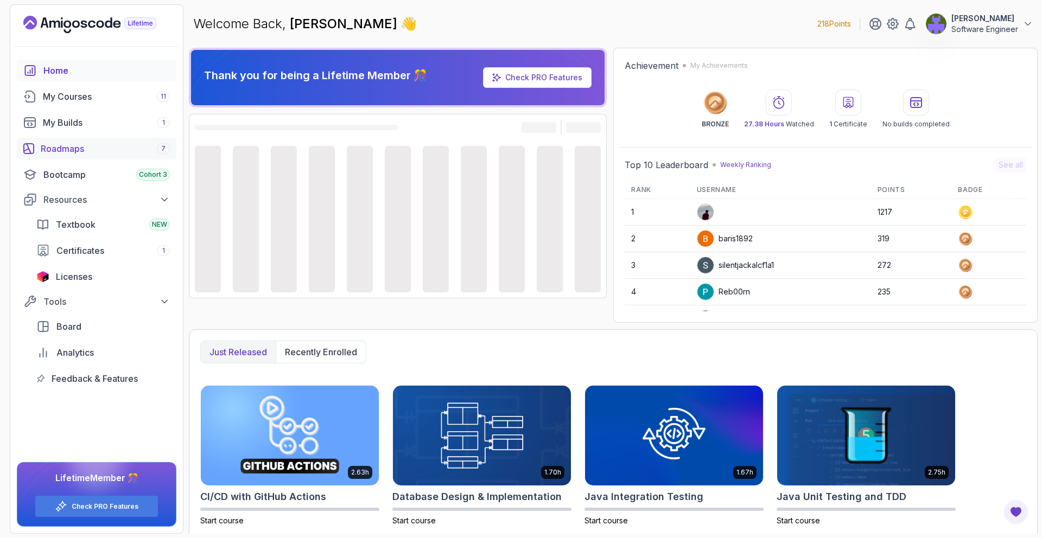
click at [147, 142] on link "Roadmaps 7" at bounding box center [97, 149] width 160 height 22
